Goal: Task Accomplishment & Management: Manage account settings

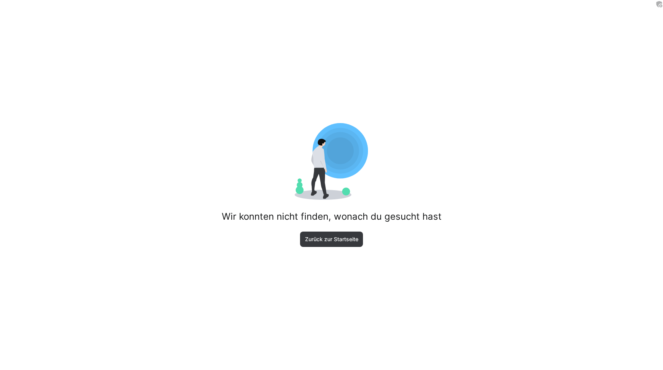
click at [205, 190] on div "Wir konnten nicht finden, wonach du gesucht hast Zurück zur Startseite" at bounding box center [331, 185] width 663 height 370
click at [333, 240] on span "Zurück zur Startseite" at bounding box center [332, 240] width 56 height 8
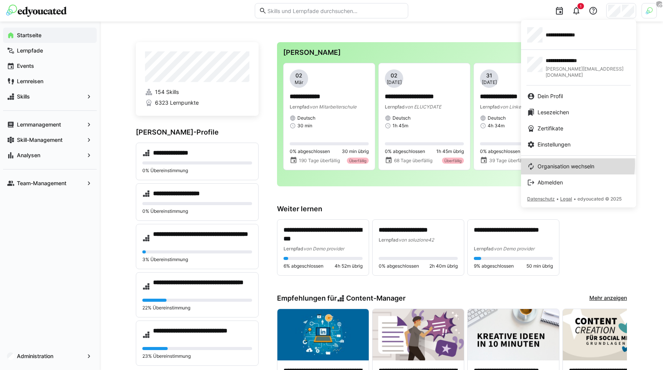
click at [560, 163] on span "Organisation wechseln" at bounding box center [566, 167] width 57 height 8
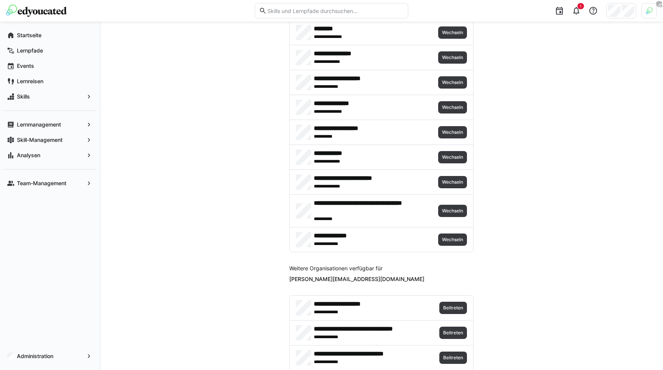
scroll to position [1612, 0]
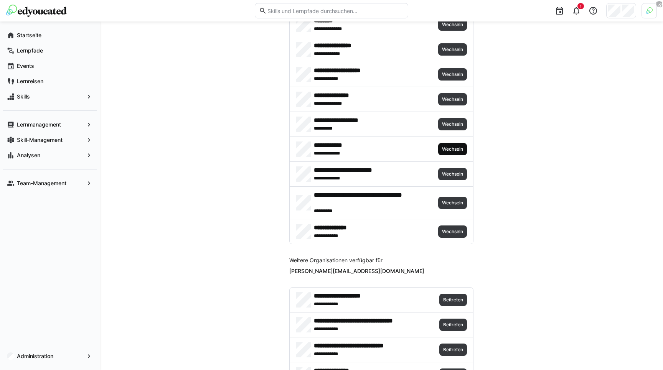
click at [457, 147] on span "Wechseln" at bounding box center [452, 149] width 23 height 6
